Goal: Check status

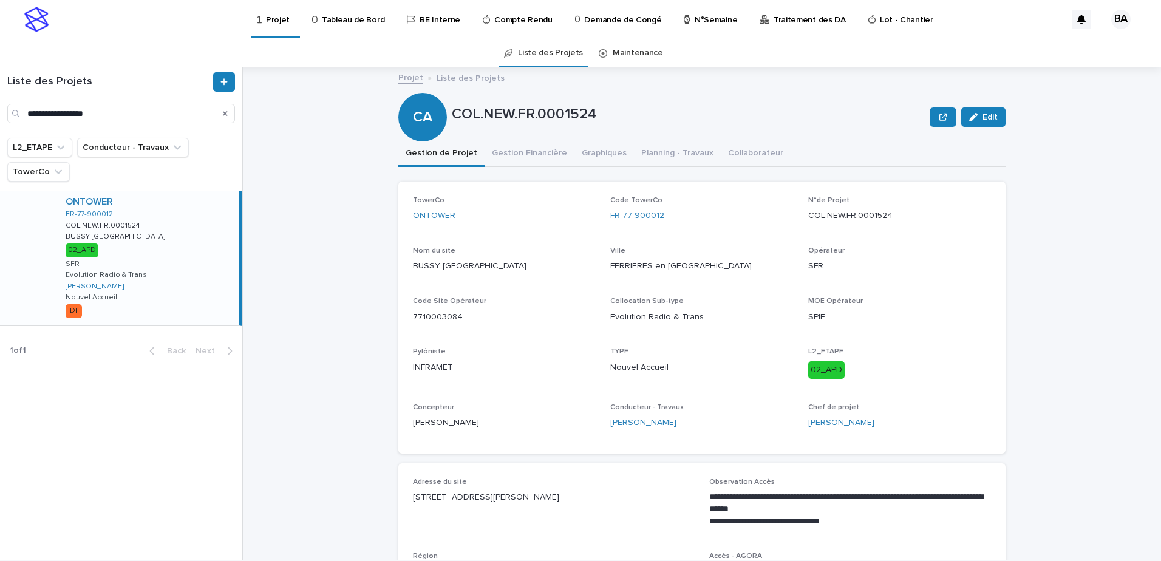
click at [177, 203] on div "ONTOWER" at bounding box center [150, 202] width 169 height 12
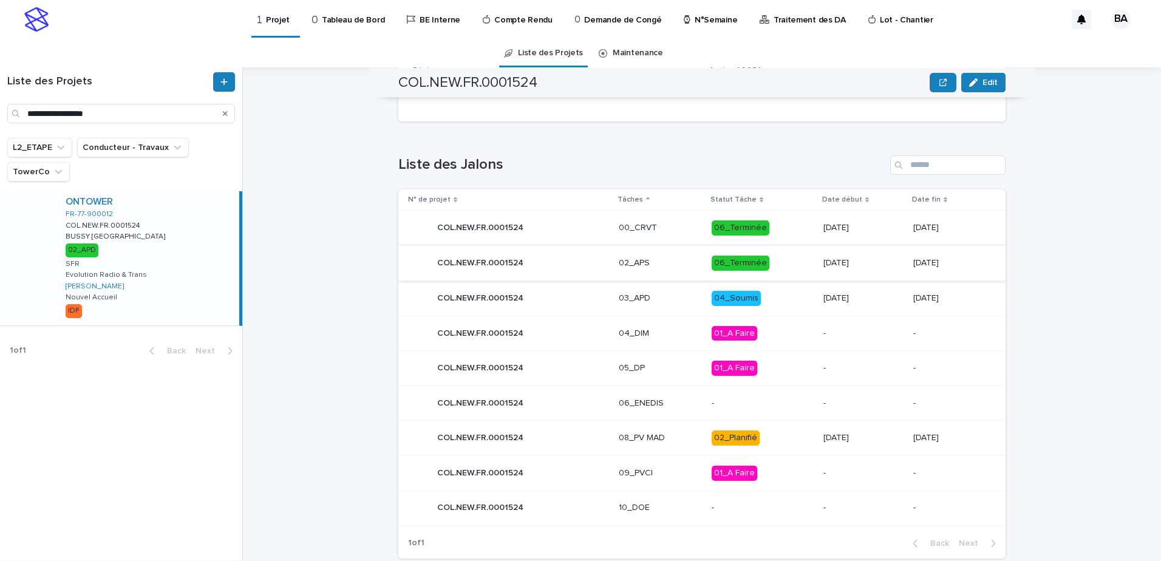
scroll to position [512, 0]
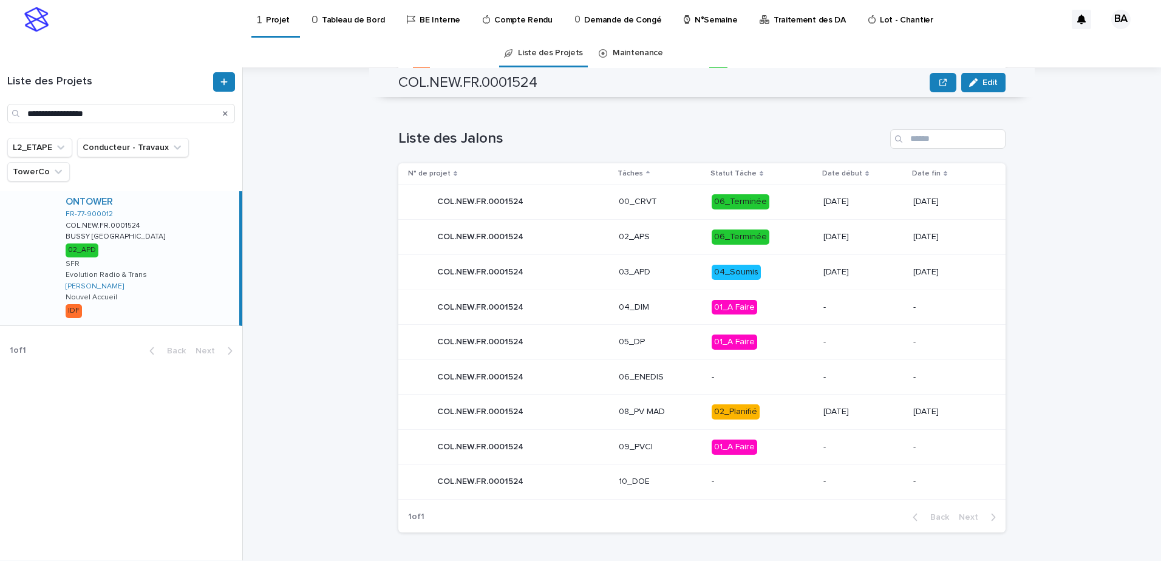
click at [518, 274] on p "COL.NEW.FR.0001524" at bounding box center [481, 271] width 89 height 13
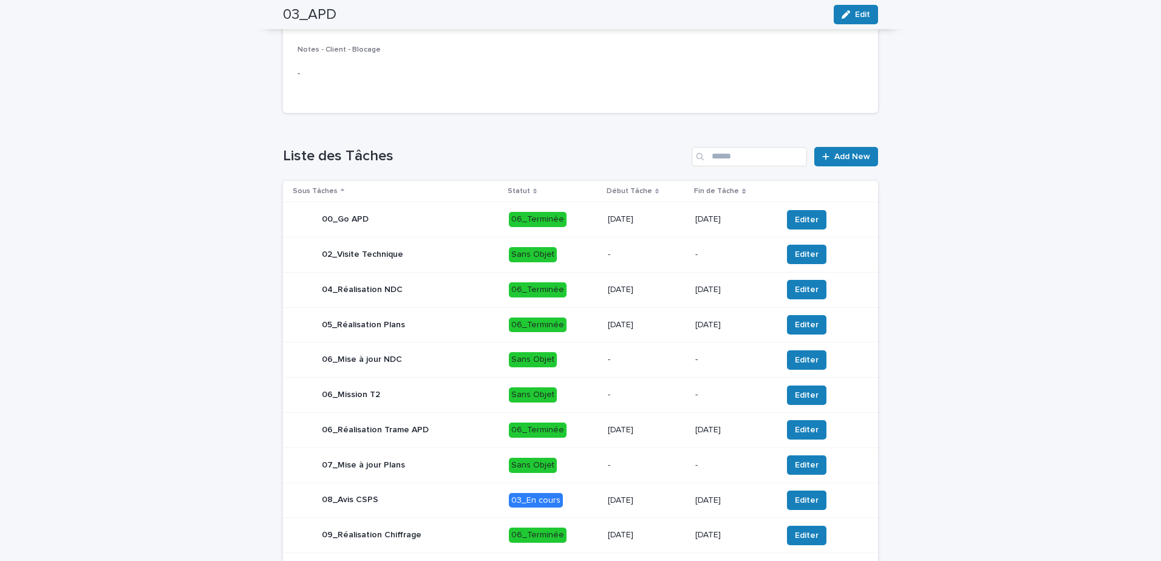
scroll to position [364, 0]
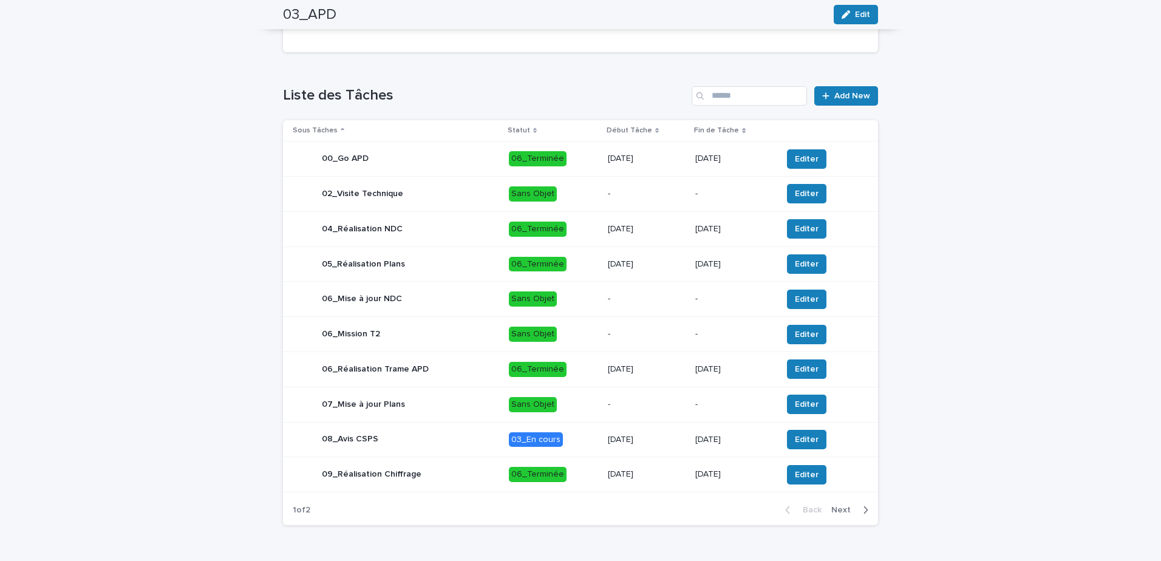
click at [446, 441] on div "08_Avis CSPS" at bounding box center [396, 439] width 206 height 24
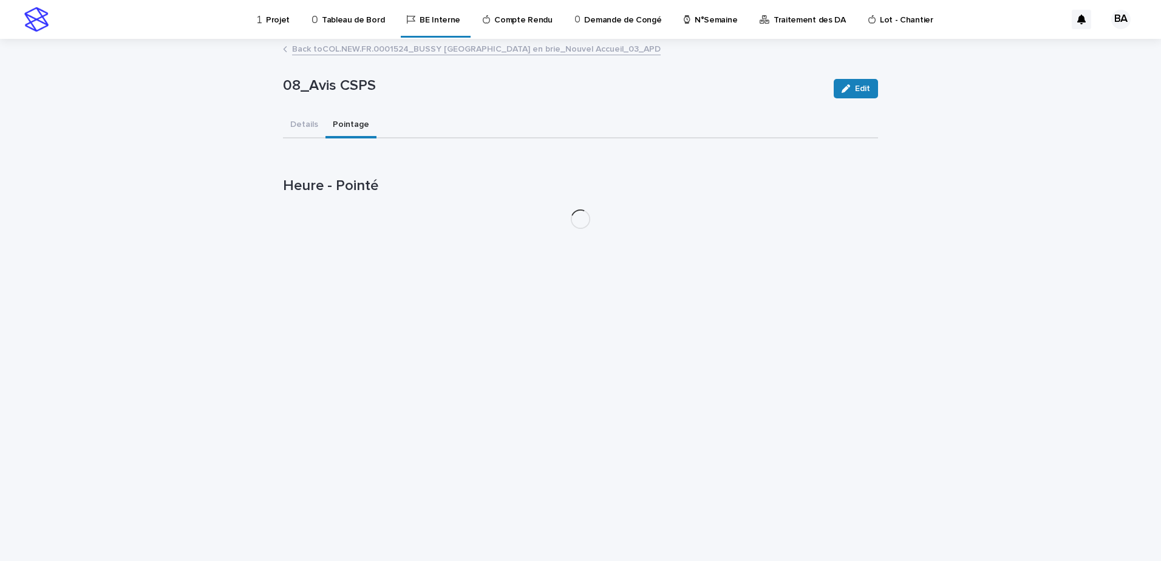
click at [349, 121] on button "Pointage" at bounding box center [350, 125] width 51 height 25
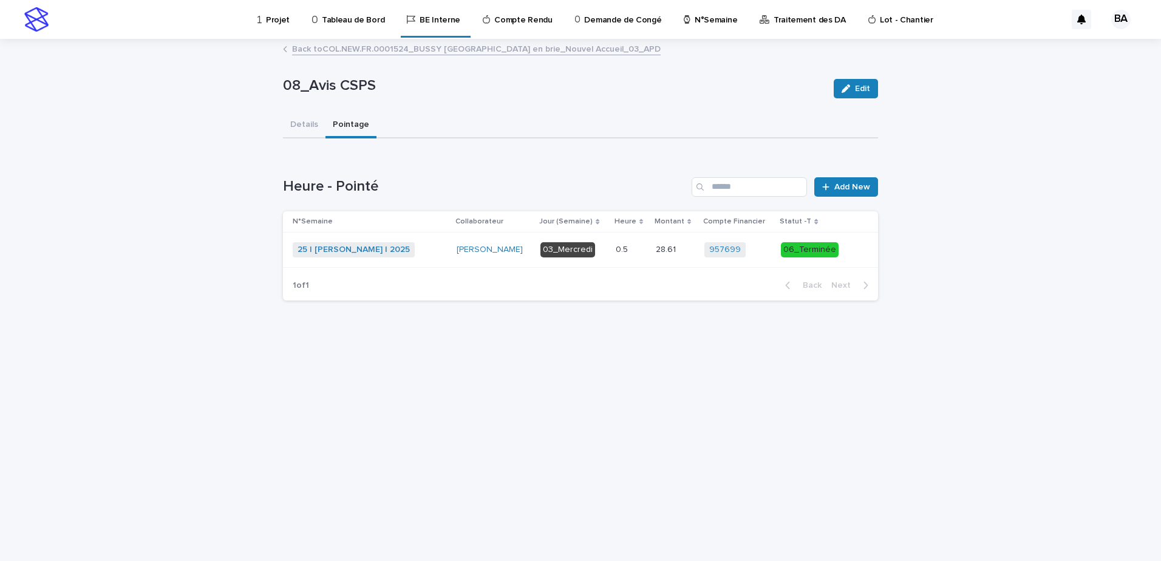
click at [430, 254] on div "25 | [PERSON_NAME] | 2025 + 0" at bounding box center [370, 249] width 154 height 15
